Goal: Task Accomplishment & Management: Manage account settings

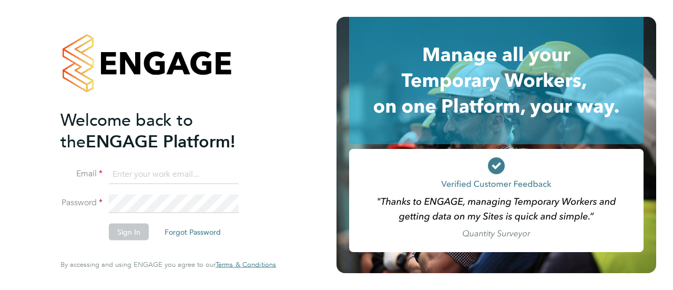
type input "claudia.johnson@wates.co.uk"
click at [130, 234] on button "Sign In" at bounding box center [129, 231] width 40 height 17
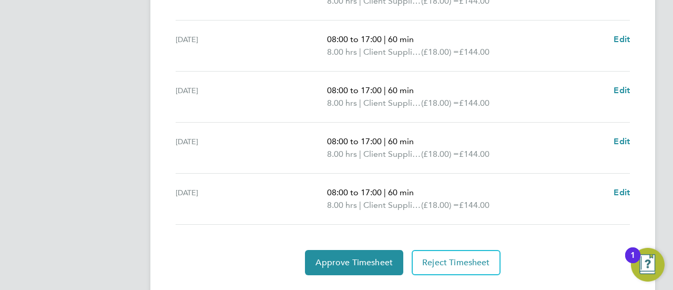
scroll to position [476, 0]
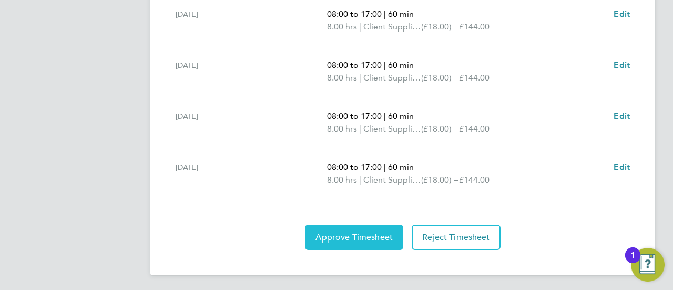
click at [365, 233] on span "Approve Timesheet" at bounding box center [353, 237] width 77 height 11
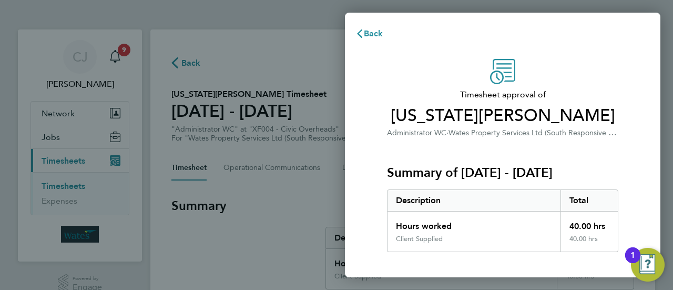
scroll to position [140, 0]
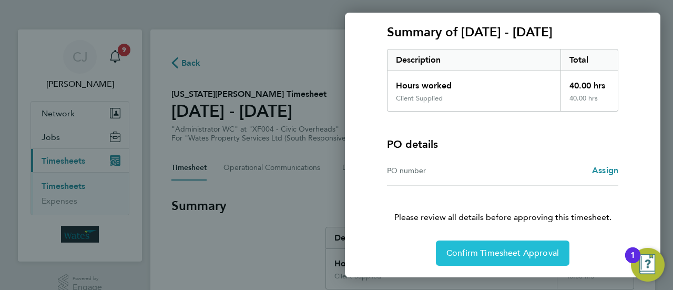
click at [522, 250] on span "Confirm Timesheet Approval" at bounding box center [502, 253] width 113 height 11
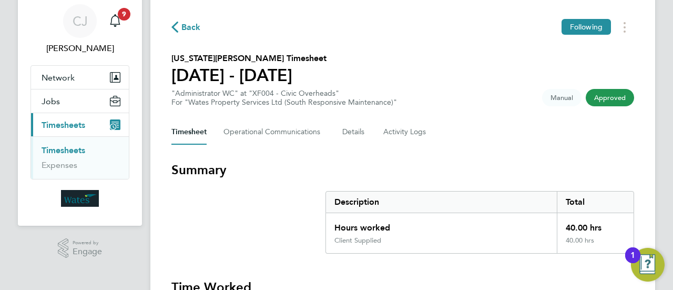
scroll to position [105, 0]
